Goal: Task Accomplishment & Management: Manage account settings

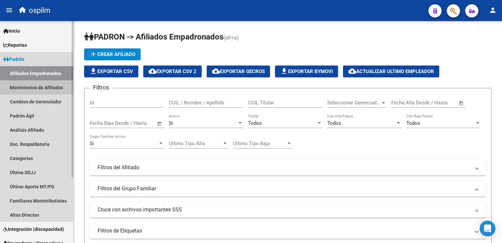
click at [36, 88] on link "Movimientos de Afiliados" at bounding box center [36, 87] width 73 height 14
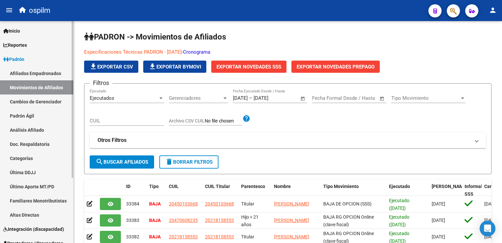
click at [40, 74] on link "Afiliados Empadronados" at bounding box center [36, 73] width 73 height 14
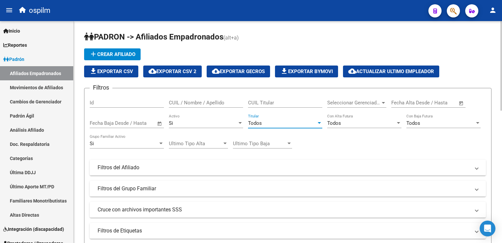
click at [262, 124] on div "Todos" at bounding box center [282, 123] width 68 height 6
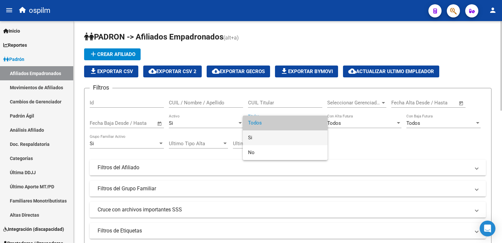
click at [255, 139] on span "Si" at bounding box center [285, 137] width 74 height 15
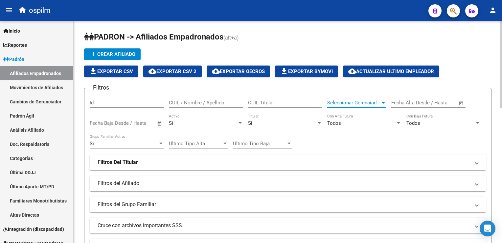
click at [380, 101] on span "Seleccionar Gerenciador" at bounding box center [353, 103] width 53 height 6
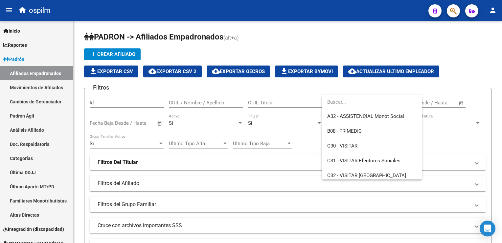
scroll to position [72, 0]
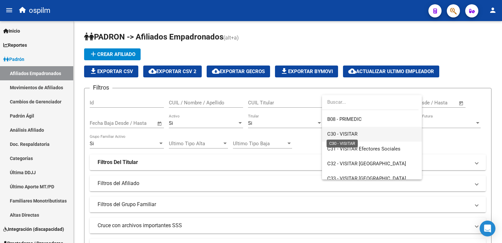
click at [344, 135] on span "C30 - VISITAR" at bounding box center [342, 134] width 30 height 6
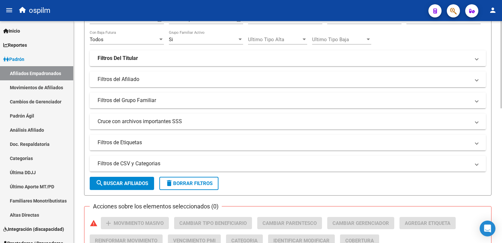
scroll to position [121, 0]
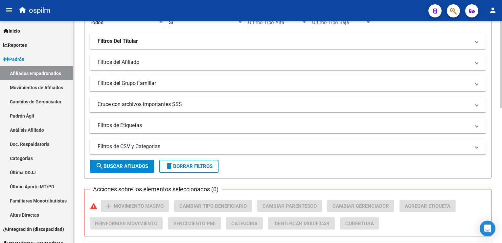
click at [502, 109] on html "menu ospilm person Firma Express Inicio Calendario SSS Instructivos Contacto OS…" at bounding box center [251, 121] width 502 height 243
click at [115, 169] on button "search Buscar Afiliados" at bounding box center [122, 165] width 64 height 13
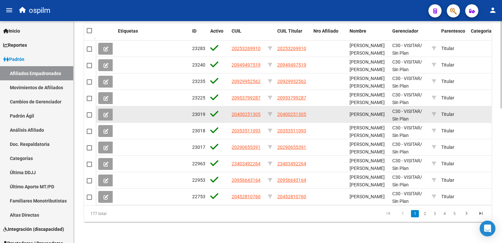
scroll to position [36, 0]
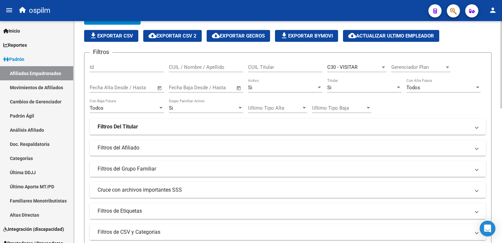
click at [355, 66] on span "C30 - VISITAR" at bounding box center [342, 67] width 30 height 6
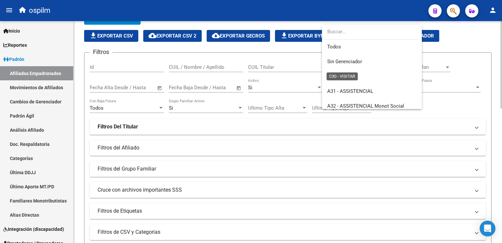
scroll to position [69, 0]
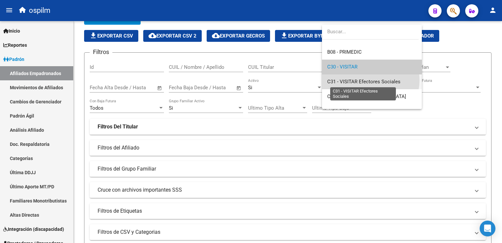
click at [370, 80] on span "C31 - VISITAR Efectores Sociales" at bounding box center [363, 82] width 73 height 6
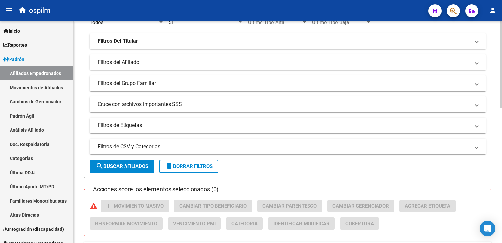
click at [502, 72] on html "menu ospilm person Firma Express Inicio Calendario SSS Instructivos Contacto OS…" at bounding box center [251, 121] width 502 height 243
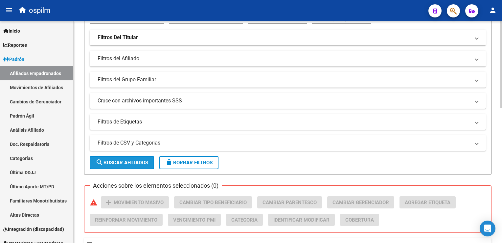
click at [126, 160] on span "search Buscar Afiliados" at bounding box center [122, 162] width 53 height 6
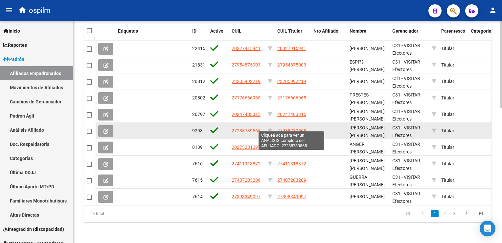
click at [295, 128] on span "27238739565" at bounding box center [291, 130] width 29 height 5
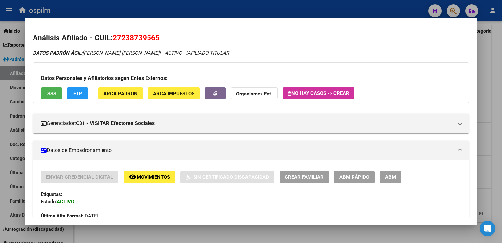
drag, startPoint x: 163, startPoint y: 38, endPoint x: 113, endPoint y: 34, distance: 50.2
click at [113, 34] on h2 "Análisis Afiliado - CUIL: 27238739565" at bounding box center [251, 37] width 436 height 11
copy span "27238739565"
click at [497, 49] on div at bounding box center [251, 121] width 502 height 243
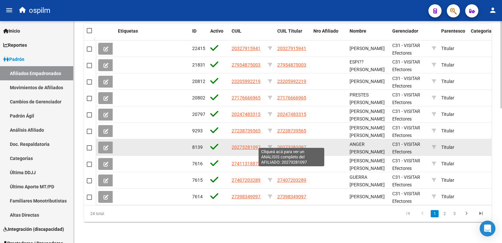
click at [295, 144] on span "20273281097" at bounding box center [291, 146] width 29 height 5
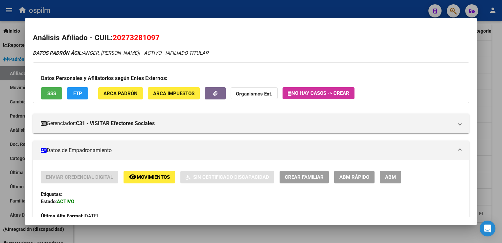
drag, startPoint x: 162, startPoint y: 37, endPoint x: 113, endPoint y: 40, distance: 49.4
click at [113, 40] on h2 "Análisis Afiliado - CUIL: 20273281097" at bounding box center [251, 37] width 436 height 11
click at [497, 71] on div at bounding box center [251, 121] width 502 height 243
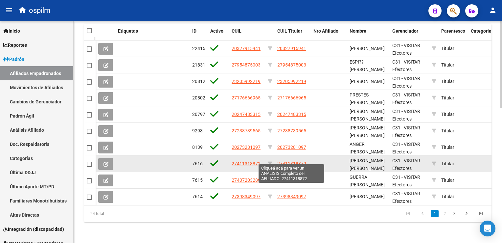
click at [298, 161] on span "27411318872" at bounding box center [291, 163] width 29 height 5
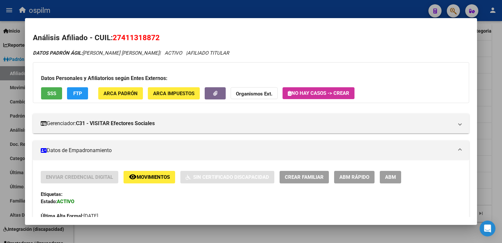
drag, startPoint x: 160, startPoint y: 37, endPoint x: 114, endPoint y: 39, distance: 46.4
click at [114, 39] on h2 "Análisis Afiliado - CUIL: 27411318872" at bounding box center [251, 37] width 436 height 11
copy span "27411318872"
click at [492, 64] on div at bounding box center [251, 121] width 502 height 243
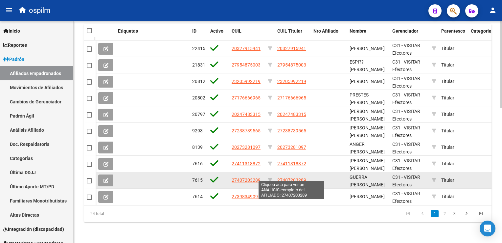
click at [295, 177] on span "27407203289" at bounding box center [291, 179] width 29 height 5
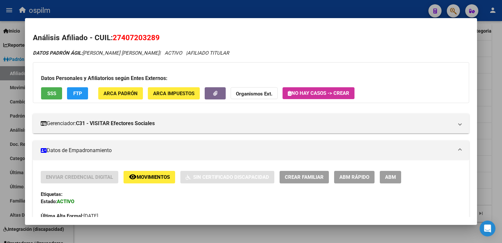
drag, startPoint x: 159, startPoint y: 36, endPoint x: 115, endPoint y: 35, distance: 44.7
click at [115, 35] on span "27407203289" at bounding box center [136, 37] width 47 height 9
copy span "27407203289"
click at [42, 97] on button "SSS" at bounding box center [51, 93] width 21 height 12
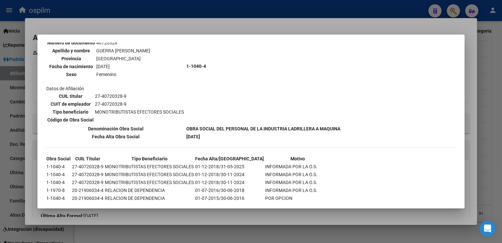
scroll to position [69, 0]
click at [227, 24] on div at bounding box center [251, 121] width 502 height 243
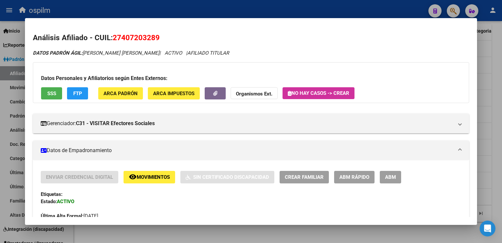
click at [78, 92] on span "FTP" at bounding box center [77, 93] width 9 height 6
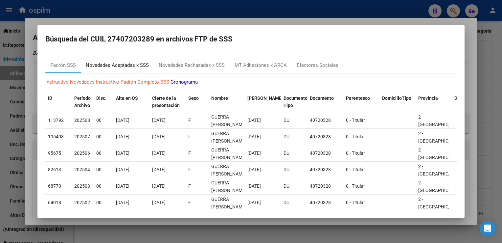
click at [114, 64] on div "Novedades Aceptadas x SSS" at bounding box center [117, 65] width 63 height 8
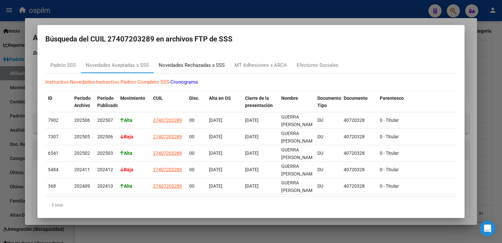
click at [211, 67] on div "Novedades Rechazadas x SSS" at bounding box center [192, 65] width 66 height 8
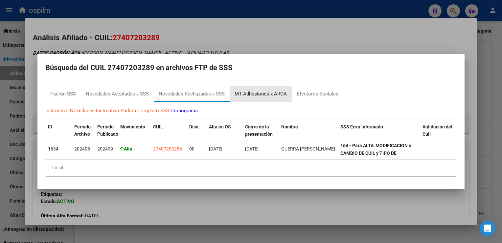
click at [270, 92] on div "MT Adhesiones x ARCA" at bounding box center [261, 94] width 52 height 8
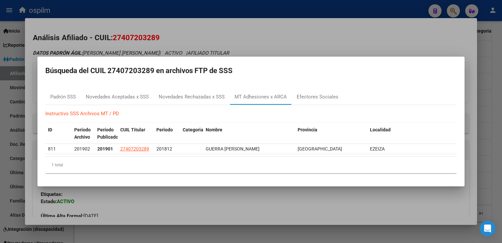
click at [250, 45] on div at bounding box center [251, 121] width 502 height 243
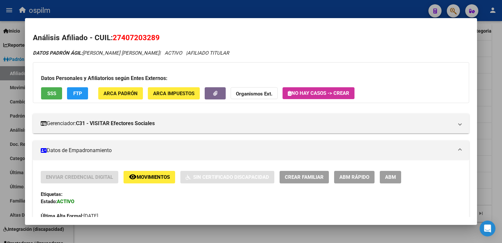
drag, startPoint x: 167, startPoint y: 36, endPoint x: 113, endPoint y: 41, distance: 54.5
click at [113, 41] on h2 "Análisis Afiliado - CUIL: 27407203289" at bounding box center [251, 37] width 436 height 11
copy span "27407203289"
click at [495, 74] on div at bounding box center [251, 121] width 502 height 243
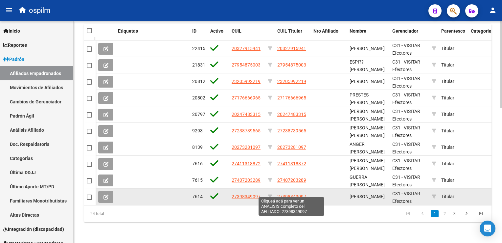
click at [287, 194] on span "27398349097" at bounding box center [291, 196] width 29 height 5
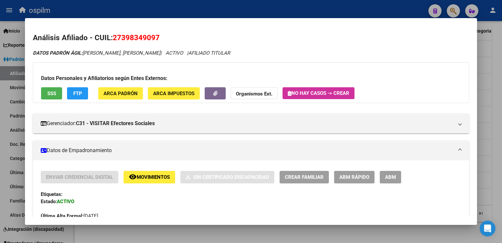
drag, startPoint x: 160, startPoint y: 37, endPoint x: 113, endPoint y: 36, distance: 47.3
click at [113, 36] on h2 "Análisis Afiliado - CUIL: 27398349097" at bounding box center [251, 37] width 436 height 11
copy span "27398349097"
click at [53, 99] on button "SSS" at bounding box center [51, 93] width 21 height 12
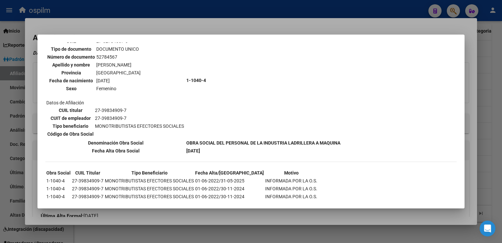
scroll to position [210, 0]
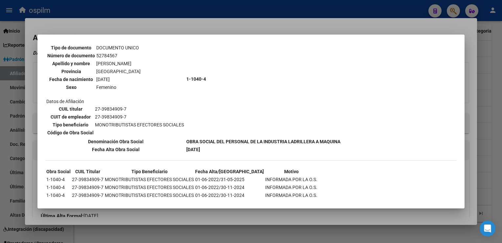
drag, startPoint x: 226, startPoint y: 22, endPoint x: 201, endPoint y: 29, distance: 26.1
click at [225, 22] on div at bounding box center [251, 121] width 502 height 243
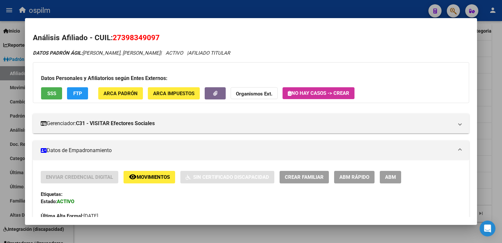
click at [69, 97] on button "FTP" at bounding box center [77, 93] width 21 height 12
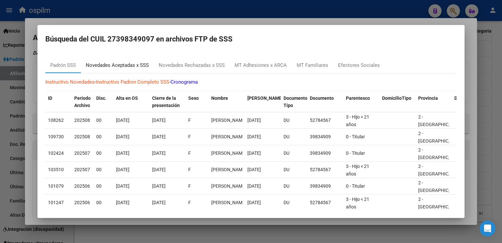
click at [110, 64] on div "Novedades Aceptadas x SSS" at bounding box center [117, 65] width 63 height 8
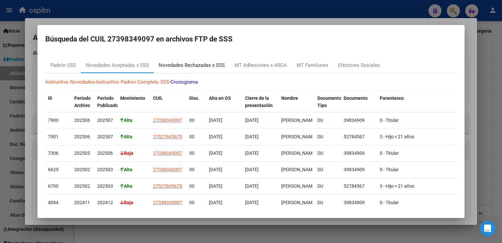
click at [206, 63] on div "Novedades Rechazadas x SSS" at bounding box center [192, 65] width 66 height 8
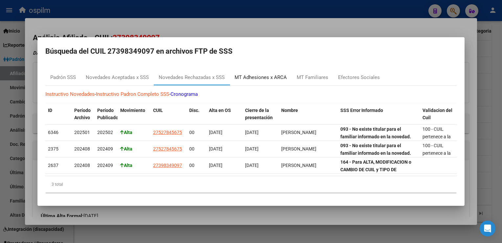
click at [252, 75] on div "MT Adhesiones x ARCA" at bounding box center [261, 78] width 52 height 8
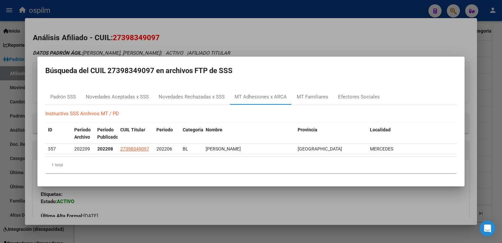
click at [282, 40] on div at bounding box center [251, 121] width 502 height 243
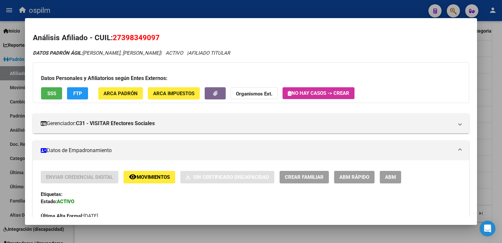
click at [499, 66] on div at bounding box center [251, 121] width 502 height 243
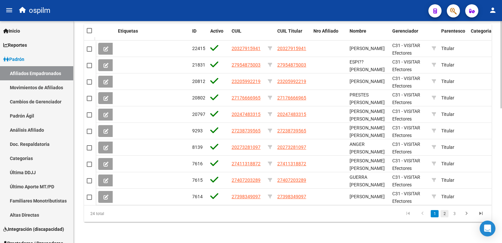
click at [447, 214] on link "2" at bounding box center [445, 213] width 8 height 7
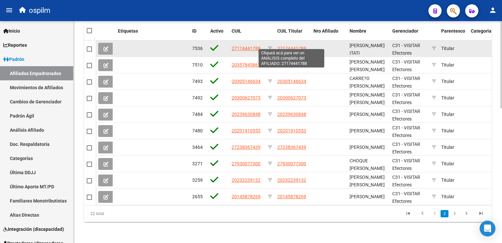
click at [287, 46] on span "27174441788" at bounding box center [291, 48] width 29 height 5
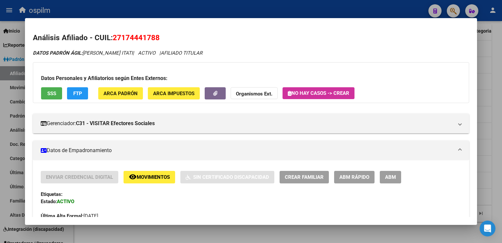
drag, startPoint x: 169, startPoint y: 36, endPoint x: 114, endPoint y: 40, distance: 54.4
click at [114, 40] on h2 "Análisis Afiliado - CUIL: 27174441788" at bounding box center [251, 37] width 436 height 11
click at [50, 91] on span "SSS" at bounding box center [51, 93] width 9 height 6
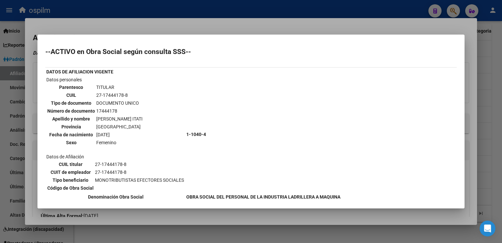
scroll to position [95, 0]
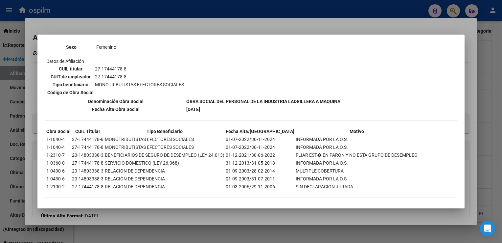
click at [272, 24] on div at bounding box center [251, 121] width 502 height 243
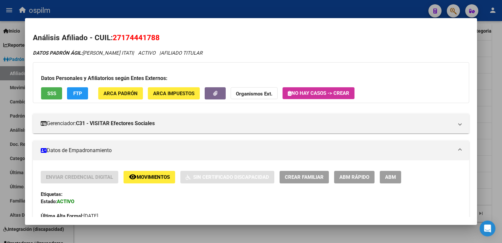
drag, startPoint x: 163, startPoint y: 36, endPoint x: 117, endPoint y: 39, distance: 46.2
click at [117, 39] on h2 "Análisis Afiliado - CUIL: 27174441788" at bounding box center [251, 37] width 436 height 11
drag, startPoint x: 117, startPoint y: 39, endPoint x: 162, endPoint y: 39, distance: 45.0
click at [162, 39] on h2 "Análisis Afiliado - CUIL: 27174441788" at bounding box center [251, 37] width 436 height 11
copy span "27174441788"
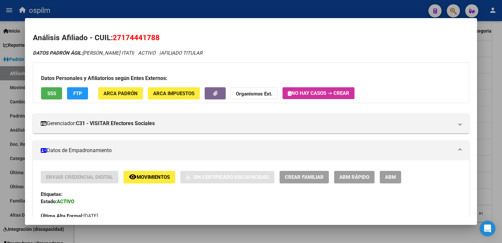
click at [497, 78] on div at bounding box center [251, 121] width 502 height 243
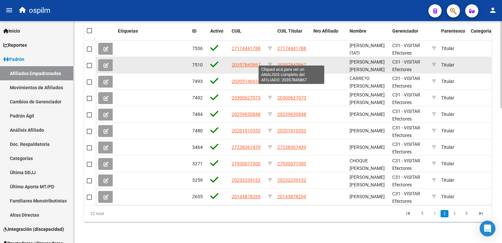
click at [299, 62] on span "20357845867" at bounding box center [291, 64] width 29 height 5
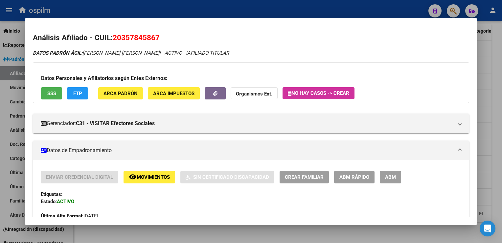
drag, startPoint x: 161, startPoint y: 37, endPoint x: 114, endPoint y: 38, distance: 47.4
click at [114, 38] on h2 "Análisis Afiliado - CUIL: 20357845867" at bounding box center [251, 37] width 436 height 11
copy span "20357845867"
click at [500, 103] on div at bounding box center [251, 121] width 502 height 243
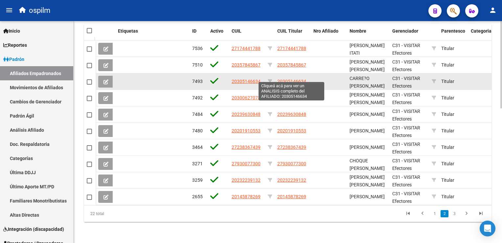
click at [288, 79] on span "20305146634" at bounding box center [291, 81] width 29 height 5
type textarea "20305146634"
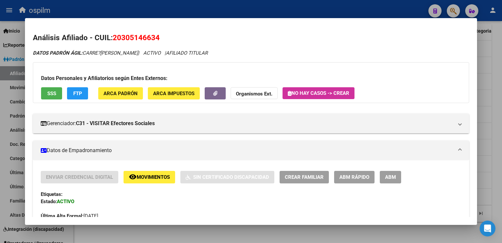
drag, startPoint x: 160, startPoint y: 39, endPoint x: 114, endPoint y: 39, distance: 46.0
click at [114, 39] on h2 "Análisis Afiliado - CUIL: 20305146634" at bounding box center [251, 37] width 436 height 11
copy span "20305146634"
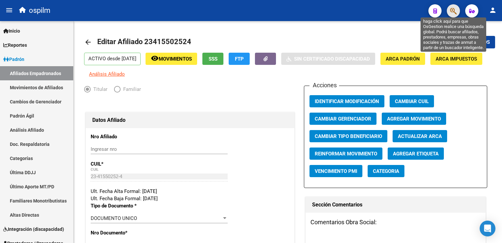
click at [451, 11] on icon "button" at bounding box center [453, 11] width 7 height 8
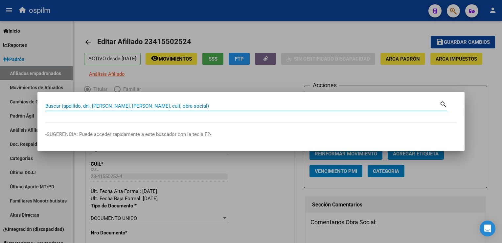
paste input "27238739565"
type input "27238739565"
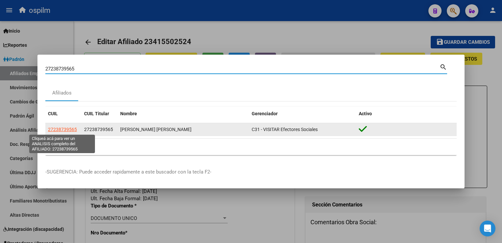
click at [65, 131] on span "27238739565" at bounding box center [62, 129] width 29 height 5
type textarea "27238739565"
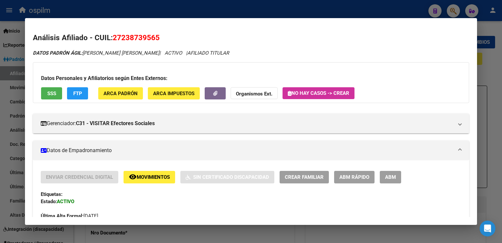
click at [57, 90] on button "SSS" at bounding box center [51, 93] width 21 height 12
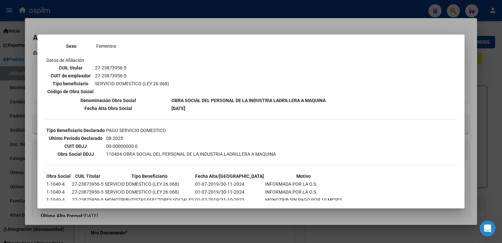
scroll to position [101, 0]
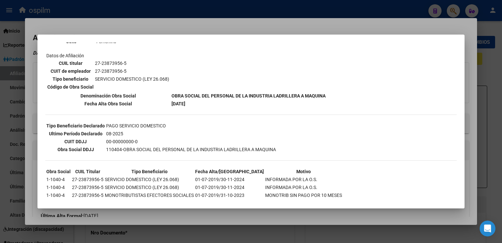
click at [290, 26] on div at bounding box center [251, 121] width 502 height 243
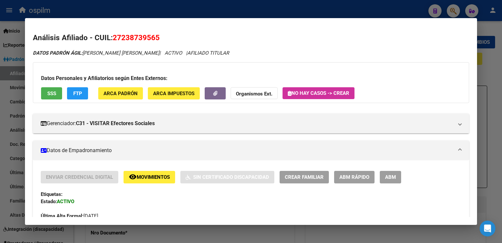
click at [489, 68] on div at bounding box center [251, 121] width 502 height 243
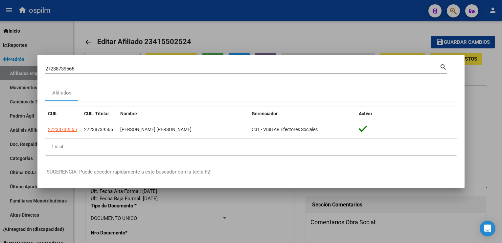
drag, startPoint x: 295, startPoint y: 29, endPoint x: 232, endPoint y: 2, distance: 68.1
click at [293, 26] on div at bounding box center [251, 121] width 502 height 243
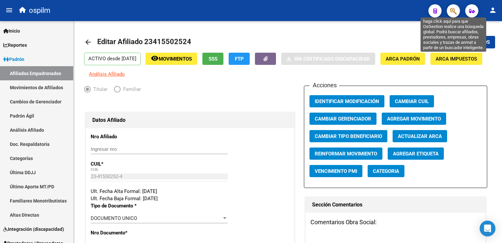
click at [455, 9] on icon "button" at bounding box center [453, 11] width 7 height 8
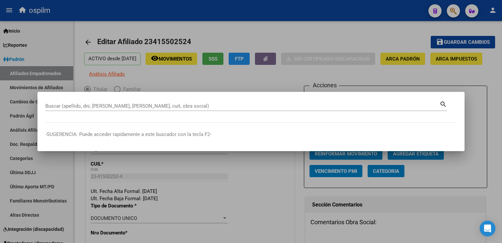
drag, startPoint x: 128, startPoint y: 109, endPoint x: 69, endPoint y: 106, distance: 58.6
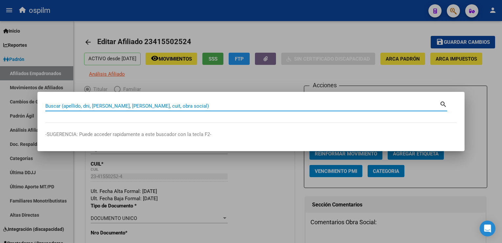
paste input "27407203289"
type input "27407203289"
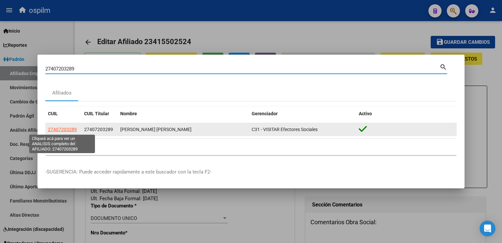
click at [60, 131] on span "27407203289" at bounding box center [62, 129] width 29 height 5
type textarea "27407203289"
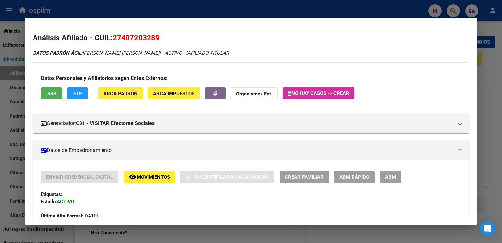
click at [73, 93] on button "FTP" at bounding box center [77, 93] width 21 height 12
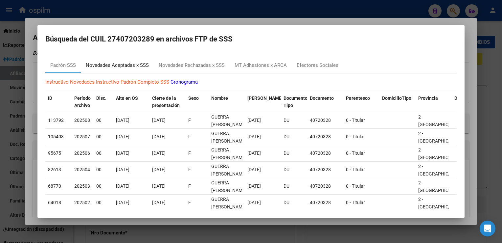
click at [124, 65] on div "Novedades Aceptadas x SSS" at bounding box center [117, 65] width 63 height 8
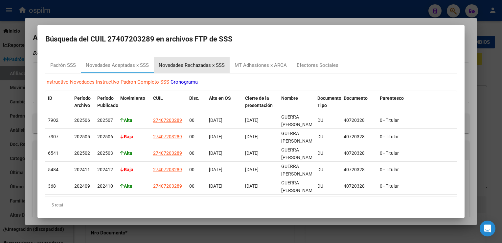
click at [185, 65] on div "Novedades Rechazadas x SSS" at bounding box center [192, 65] width 66 height 8
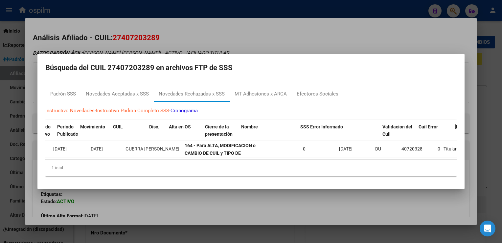
scroll to position [0, 0]
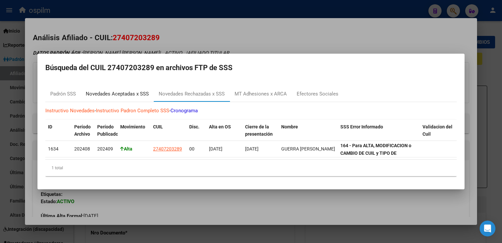
click at [131, 90] on div "Novedades Aceptadas x SSS" at bounding box center [117, 94] width 63 height 8
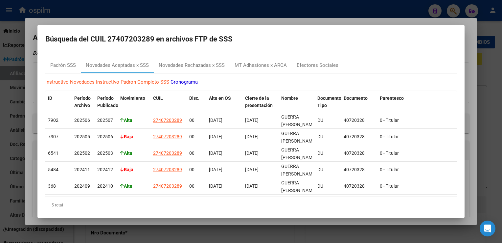
click at [249, 19] on div at bounding box center [251, 121] width 502 height 243
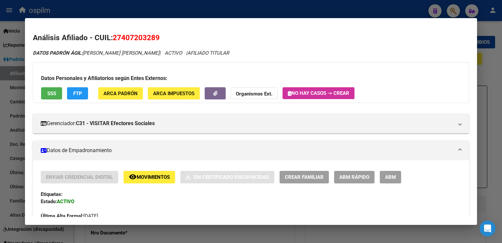
click at [359, 179] on span "ABM Rápido" at bounding box center [355, 177] width 30 height 6
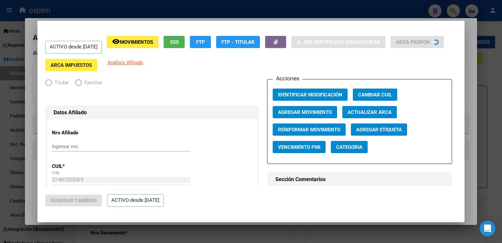
radio input "true"
type input "27-40720328-9"
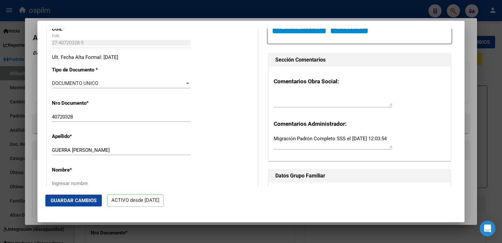
scroll to position [153, 0]
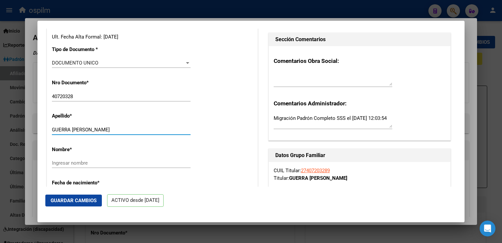
drag, startPoint x: 72, startPoint y: 134, endPoint x: 116, endPoint y: 138, distance: 43.5
click at [122, 132] on input "GUERRA ELIANA MACARENA" at bounding box center [121, 130] width 139 height 6
type input "GUERRA"
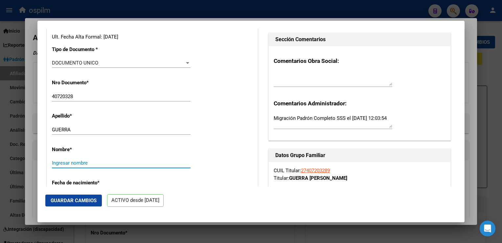
click at [58, 166] on input "Ingresar nombre" at bounding box center [121, 163] width 139 height 6
paste input "ELIANA MACARENA"
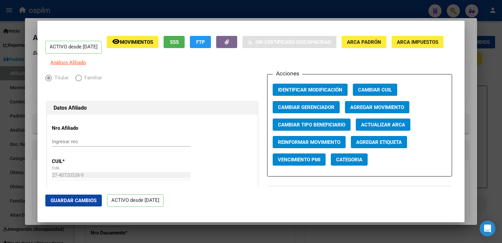
type input "ELIANA MACARENA"
click at [366, 110] on span "Agregar Movimiento" at bounding box center [377, 107] width 54 height 6
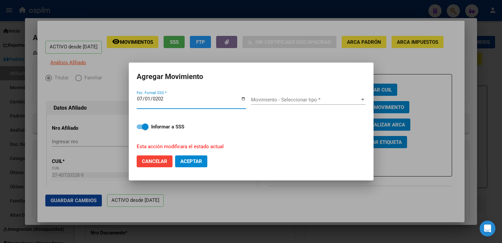
type input "2025-07-01"
click at [144, 128] on span at bounding box center [145, 126] width 7 height 7
click at [140, 129] on input "Informar a SSS" at bounding box center [140, 129] width 0 height 0
click at [328, 92] on div "Movimiento - Seleccionar tipo * Movimiento - Seleccionar tipo *" at bounding box center [308, 101] width 115 height 25
click at [358, 98] on span "Movimiento - Seleccionar tipo *" at bounding box center [305, 100] width 109 height 6
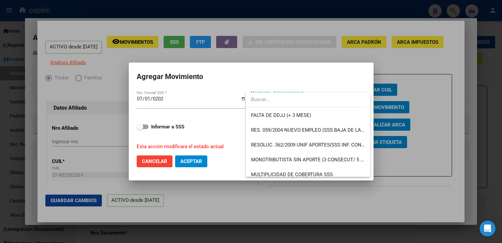
scroll to position [200, 0]
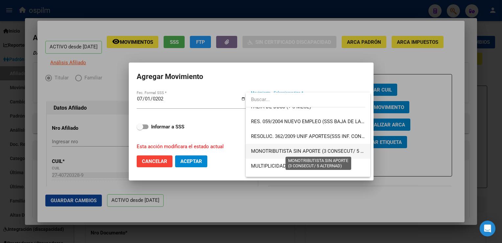
click at [330, 148] on span "MONOTRIBUTISTA SIN APORTE (3 CONSECUT/ 5 ALTERNAD)" at bounding box center [318, 151] width 135 height 6
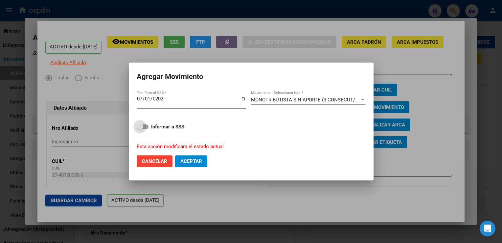
click at [140, 128] on span at bounding box center [140, 126] width 7 height 7
click at [140, 129] on input "Informar a SSS" at bounding box center [140, 129] width 0 height 0
click at [183, 163] on span "Aceptar" at bounding box center [191, 161] width 22 height 6
checkbox input "false"
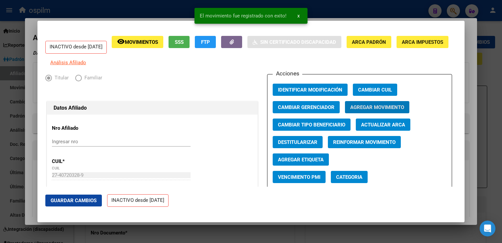
click at [75, 199] on span "Guardar Cambios" at bounding box center [74, 200] width 46 height 6
click at [465, 73] on div at bounding box center [251, 121] width 502 height 243
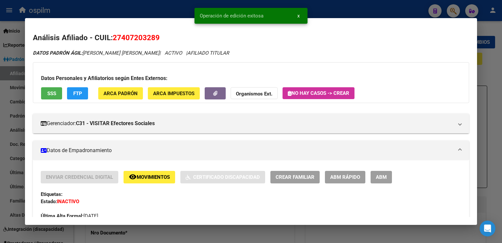
click at [484, 68] on div at bounding box center [251, 121] width 502 height 243
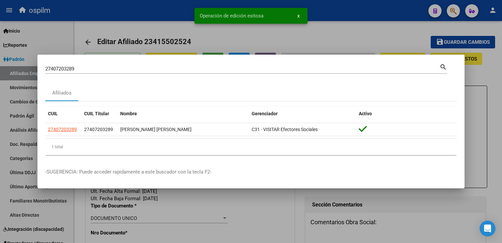
click at [484, 68] on div at bounding box center [251, 121] width 502 height 243
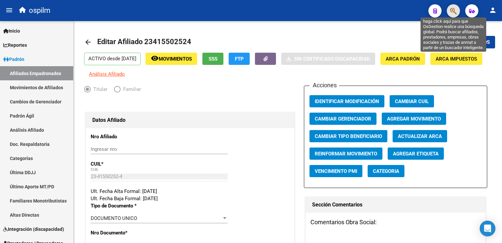
click at [454, 11] on icon "button" at bounding box center [453, 11] width 7 height 8
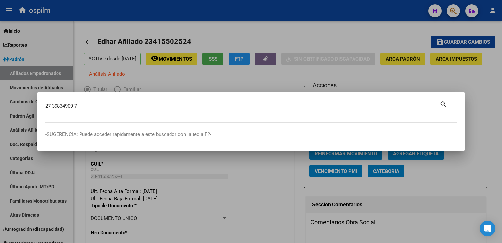
type input "27398349097"
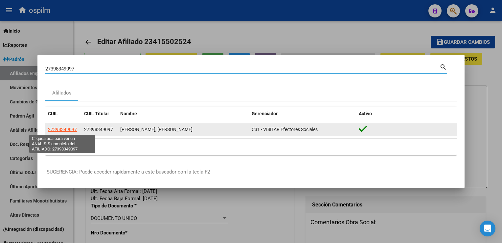
click at [60, 129] on span "27398349097" at bounding box center [62, 129] width 29 height 5
type textarea "27398349097"
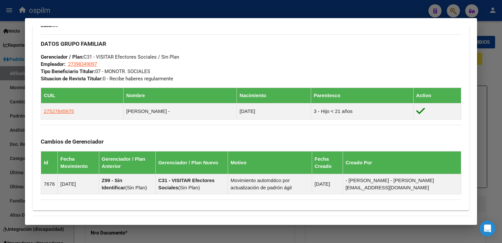
scroll to position [0, 0]
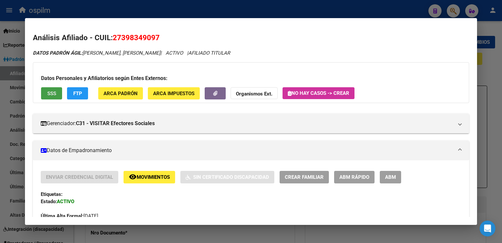
click at [54, 97] on button "SSS" at bounding box center [51, 93] width 21 height 12
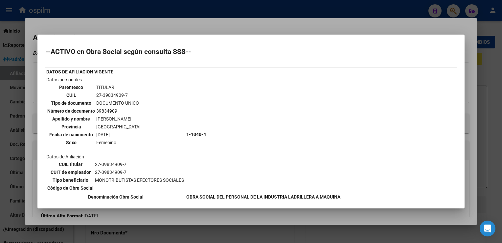
drag, startPoint x: 179, startPoint y: 26, endPoint x: 212, endPoint y: 6, distance: 39.1
click at [179, 25] on div at bounding box center [251, 121] width 502 height 243
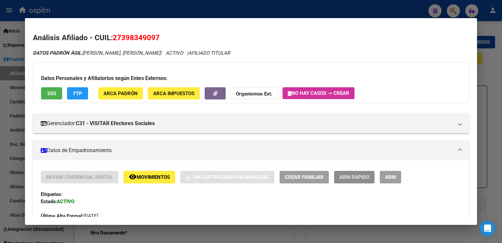
click at [351, 179] on span "ABM Rápido" at bounding box center [355, 177] width 30 height 6
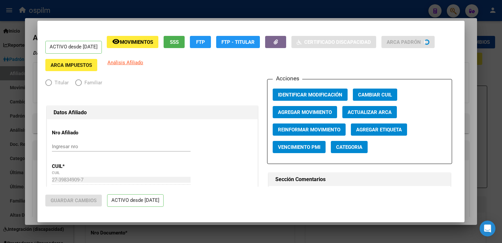
radio input "true"
type input "27-39834909-7"
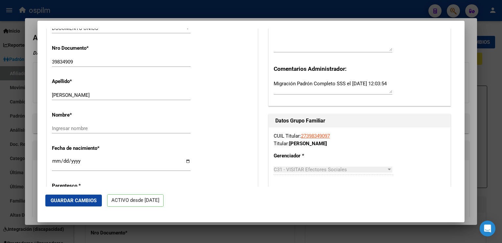
scroll to position [194, 0]
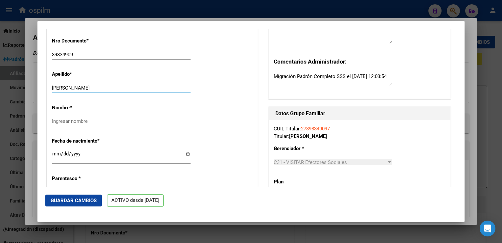
drag, startPoint x: 84, startPoint y: 91, endPoint x: 133, endPoint y: 90, distance: 48.3
click at [134, 90] on input "FERNANDEZ ALDANA GISELE" at bounding box center [121, 88] width 139 height 6
type input "FERNANDEZ"
click at [67, 124] on input "Ingresar nombre" at bounding box center [121, 121] width 139 height 6
paste input "ALDANA GISELE"
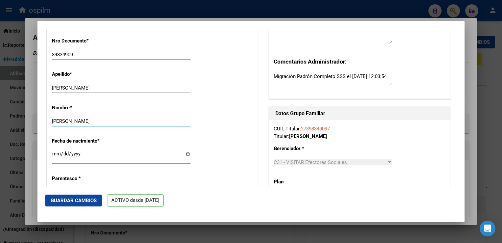
type input "ALDANA GISELE"
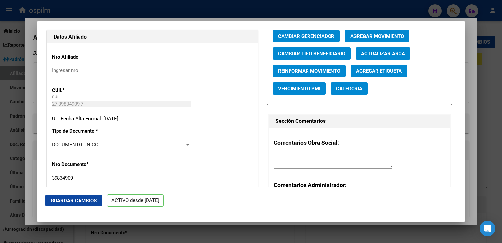
scroll to position [53, 0]
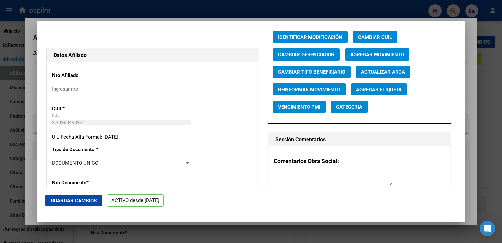
click at [405, 55] on button "Agregar Movimiento" at bounding box center [377, 54] width 64 height 12
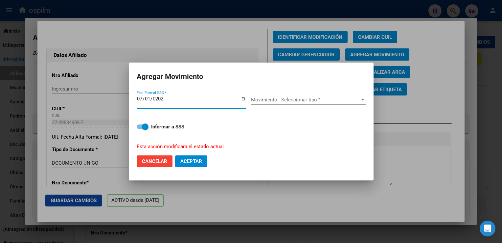
type input "2025-07-01"
click at [289, 103] on div "Movimiento - Seleccionar tipo * Movimiento - Seleccionar tipo *" at bounding box center [308, 100] width 115 height 10
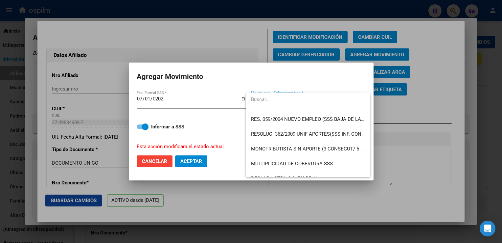
scroll to position [217, 0]
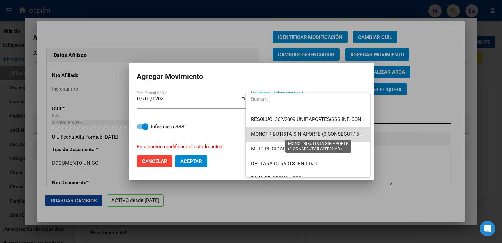
click at [335, 133] on span "MONOTRIBUTISTA SIN APORTE (3 CONSECUT/ 5 ALTERNAD)" at bounding box center [318, 134] width 135 height 6
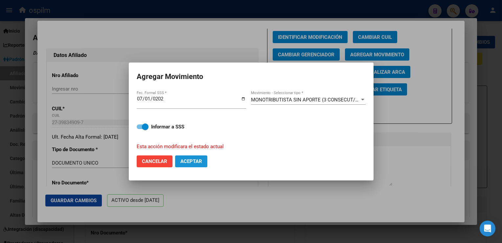
click at [193, 164] on span "Aceptar" at bounding box center [191, 161] width 22 height 6
checkbox input "false"
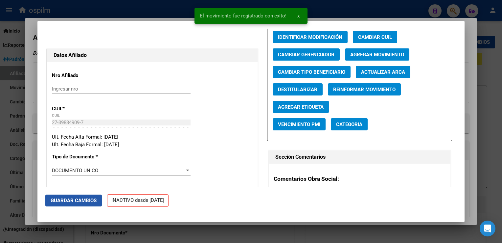
click at [83, 202] on span "Guardar Cambios" at bounding box center [74, 200] width 46 height 6
click at [468, 42] on div at bounding box center [251, 121] width 502 height 243
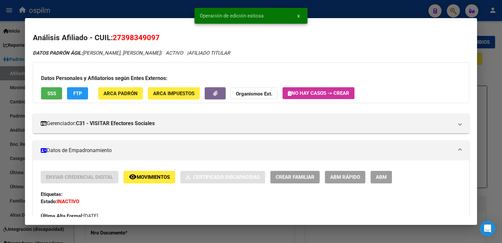
click at [488, 57] on div at bounding box center [251, 121] width 502 height 243
